Goal: Entertainment & Leisure: Consume media (video, audio)

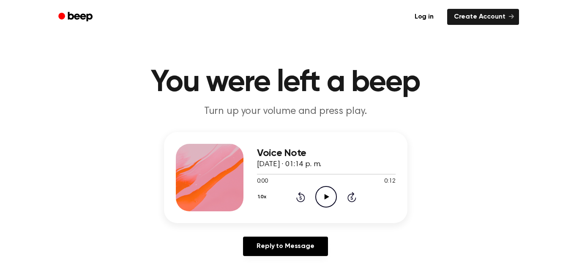
click at [328, 194] on icon "Play Audio" at bounding box center [326, 197] width 22 height 22
click at [329, 202] on icon "Play Audio" at bounding box center [326, 197] width 22 height 22
click at [331, 192] on icon "Play Audio" at bounding box center [326, 197] width 22 height 22
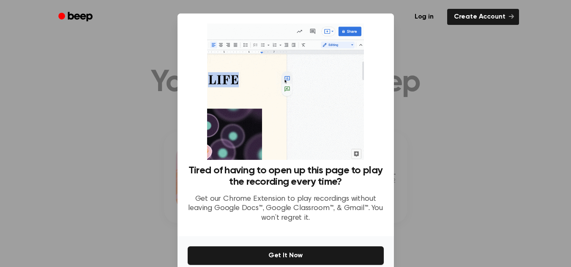
click at [127, 141] on div at bounding box center [285, 133] width 571 height 267
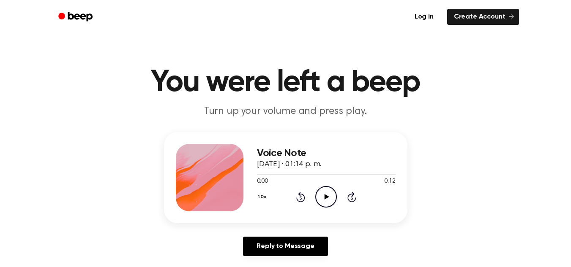
click at [328, 193] on icon "Play Audio" at bounding box center [326, 197] width 22 height 22
click at [330, 200] on icon "Play Audio" at bounding box center [326, 197] width 22 height 22
click at [319, 204] on icon "Play Audio" at bounding box center [326, 197] width 22 height 22
click at [328, 203] on icon "Play Audio" at bounding box center [326, 197] width 22 height 22
